Goal: Find specific page/section: Find specific page/section

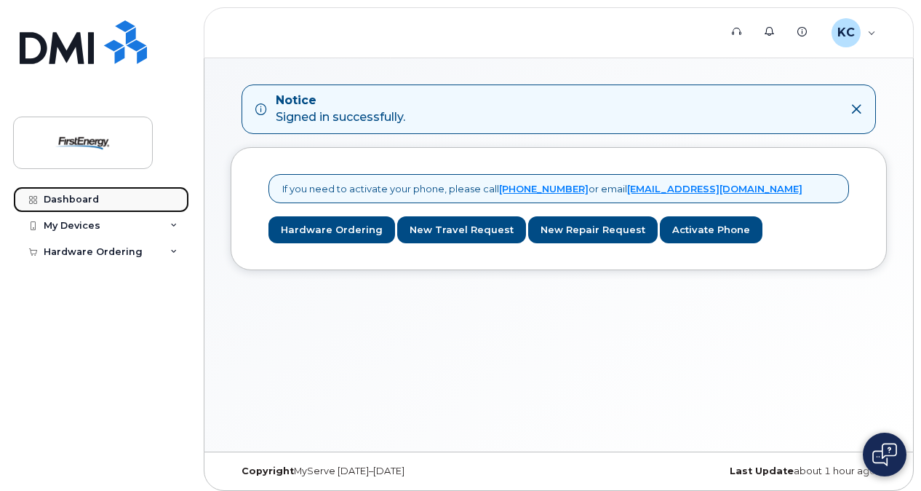
click at [75, 200] on div "Dashboard" at bounding box center [71, 200] width 55 height 12
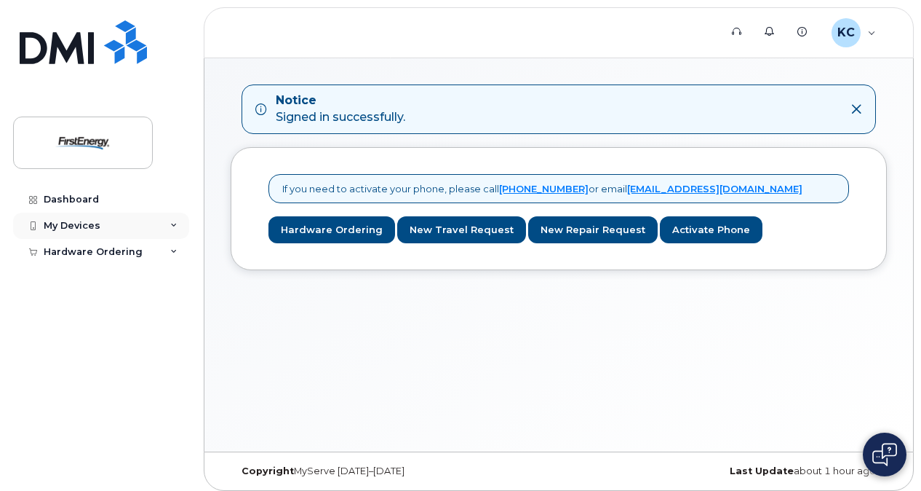
click at [79, 223] on div "My Devices" at bounding box center [72, 226] width 57 height 12
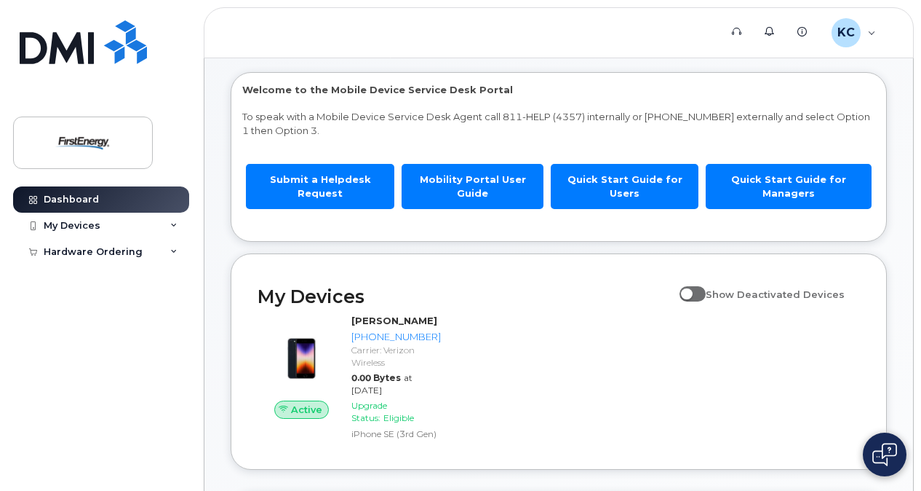
scroll to position [32, 0]
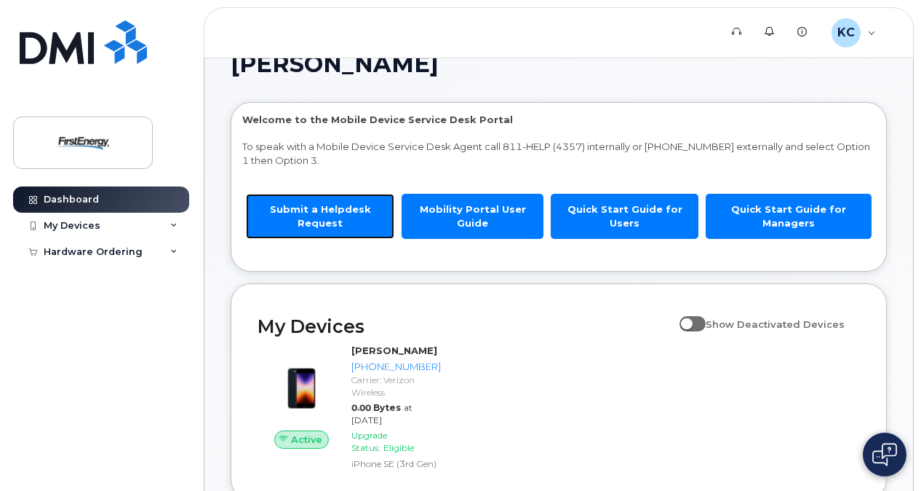
click at [322, 202] on link "Submit a Helpdesk Request" at bounding box center [320, 216] width 148 height 44
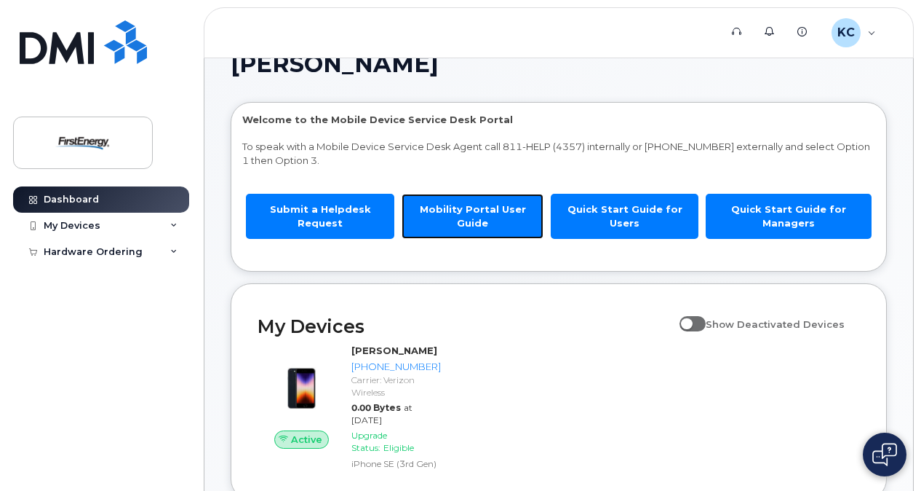
click at [453, 210] on link "Mobility Portal User Guide" at bounding box center [473, 216] width 142 height 44
